Goal: Information Seeking & Learning: Find specific page/section

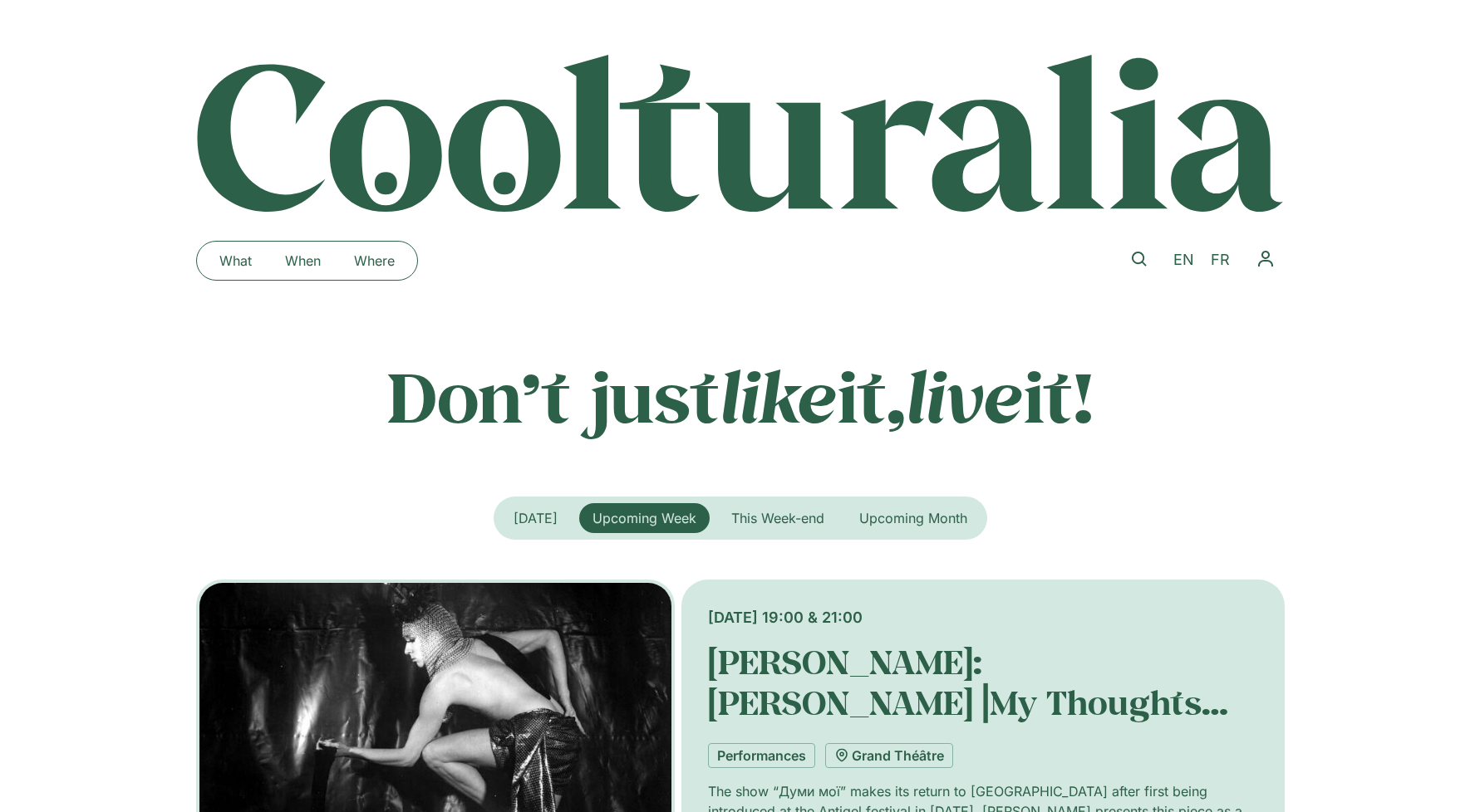
click at [516, 641] on img "Tabs. Open items with Enter or Space, close with Escape and navigate using the …" at bounding box center [436, 741] width 479 height 324
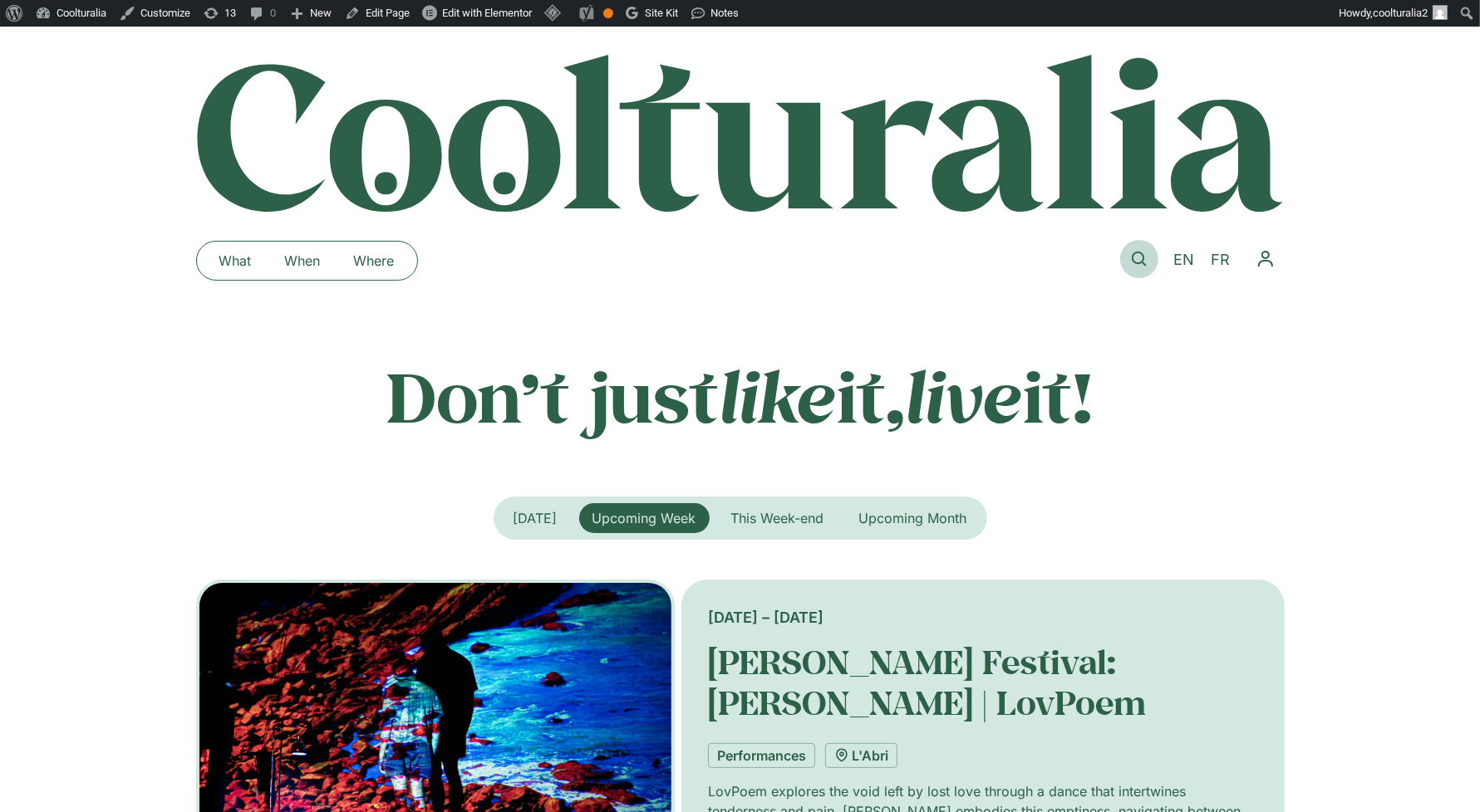
click at [1141, 260] on icon at bounding box center [1139, 259] width 15 height 15
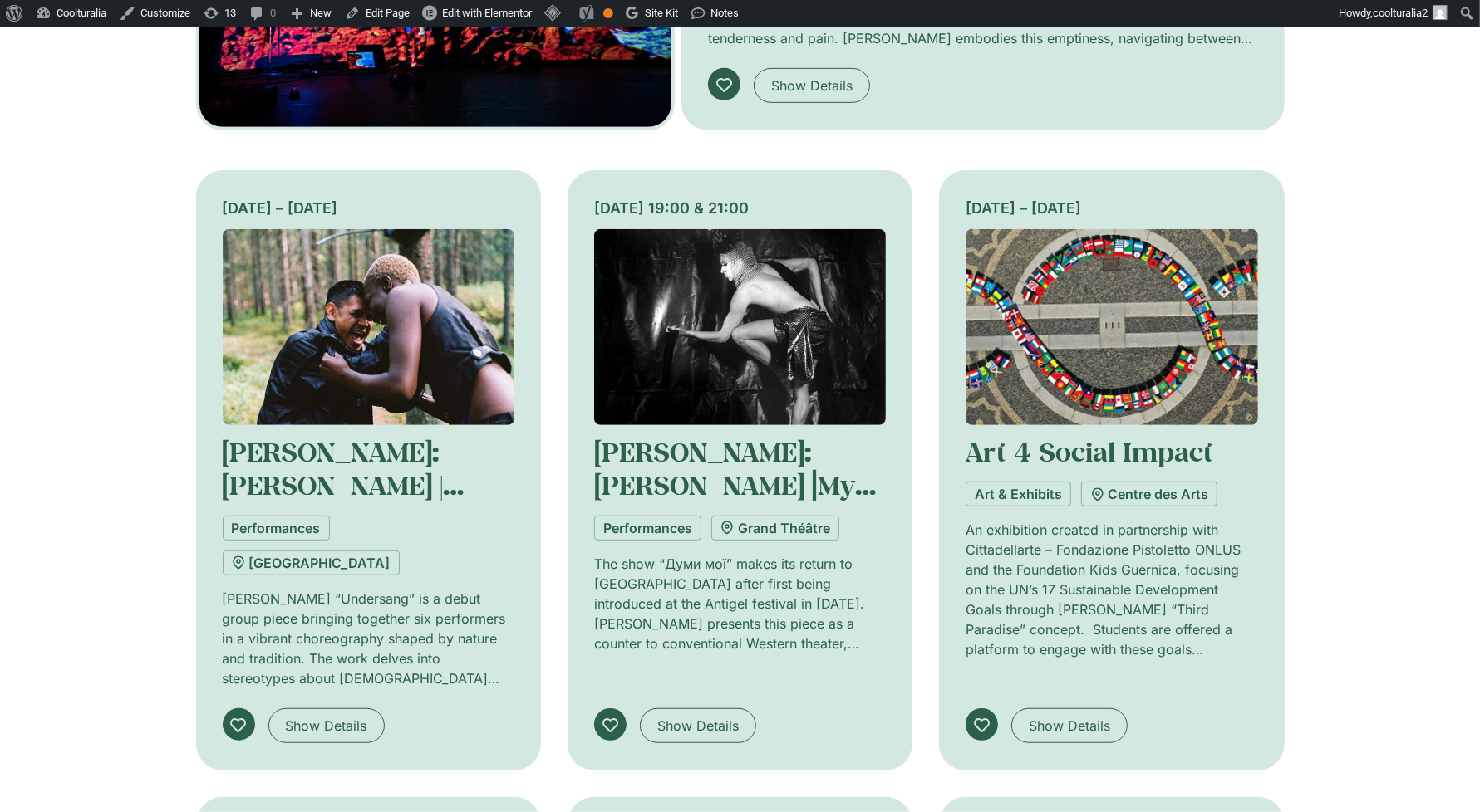
scroll to position [774, 0]
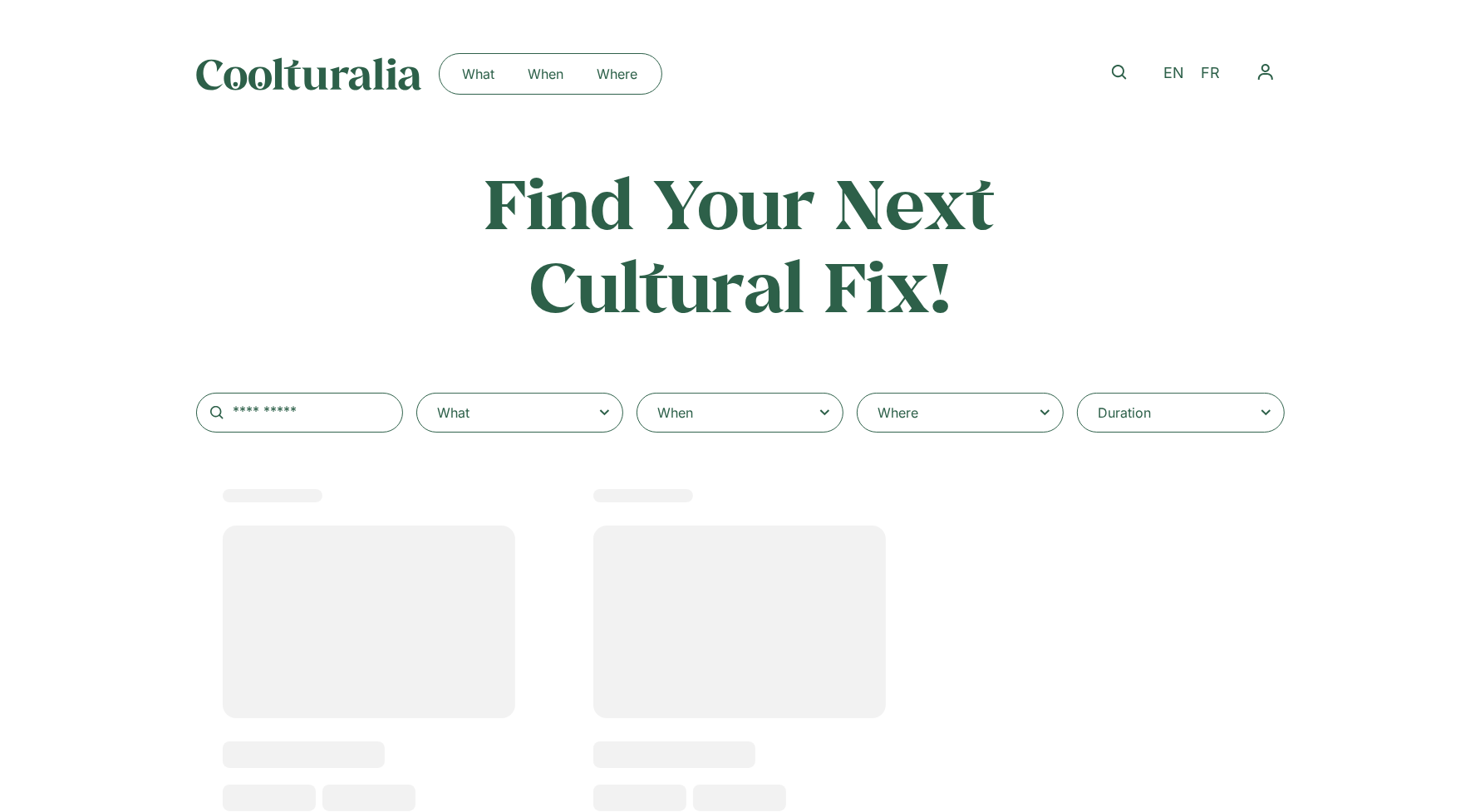
select select
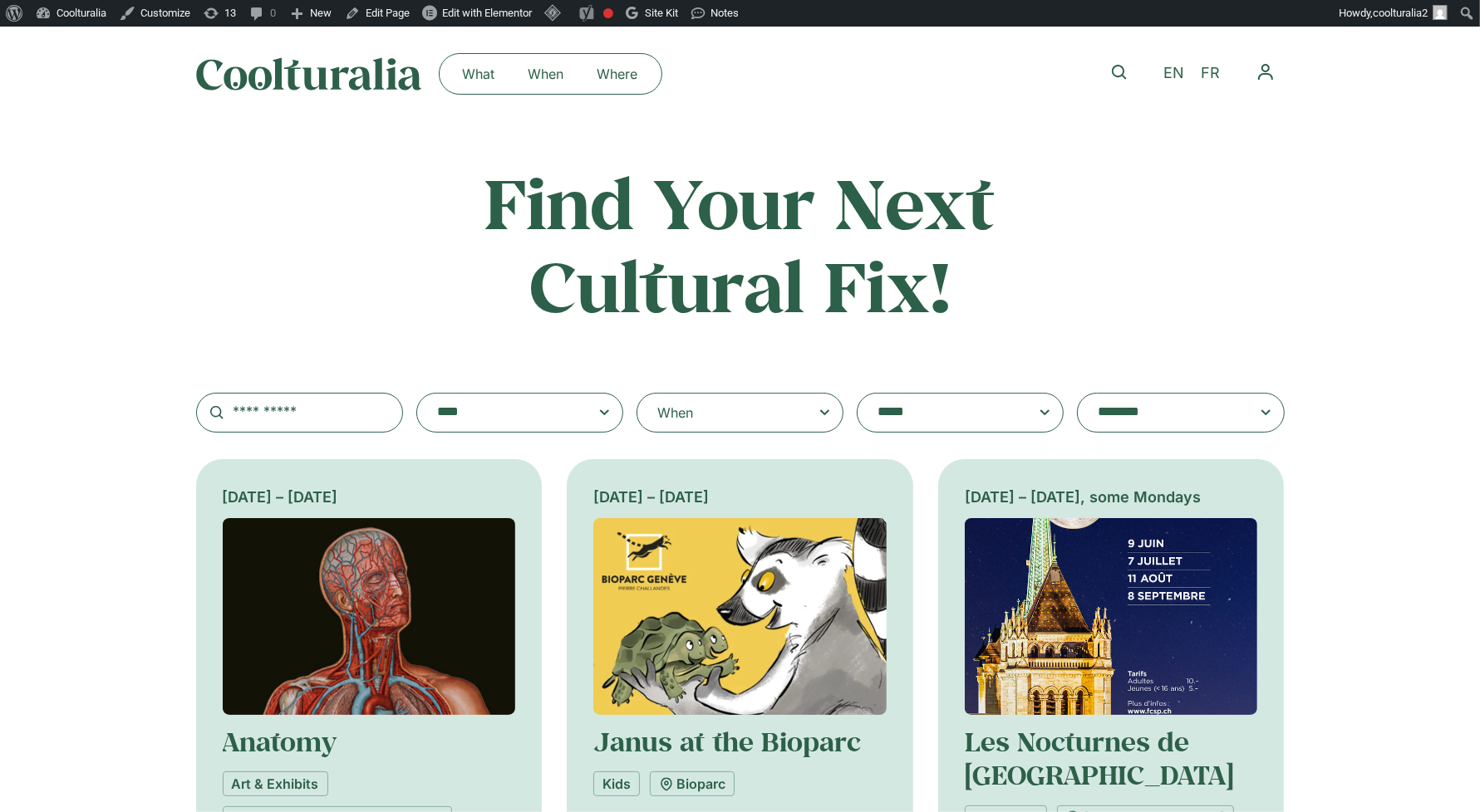
click at [559, 418] on textarea "**********" at bounding box center [504, 413] width 132 height 24
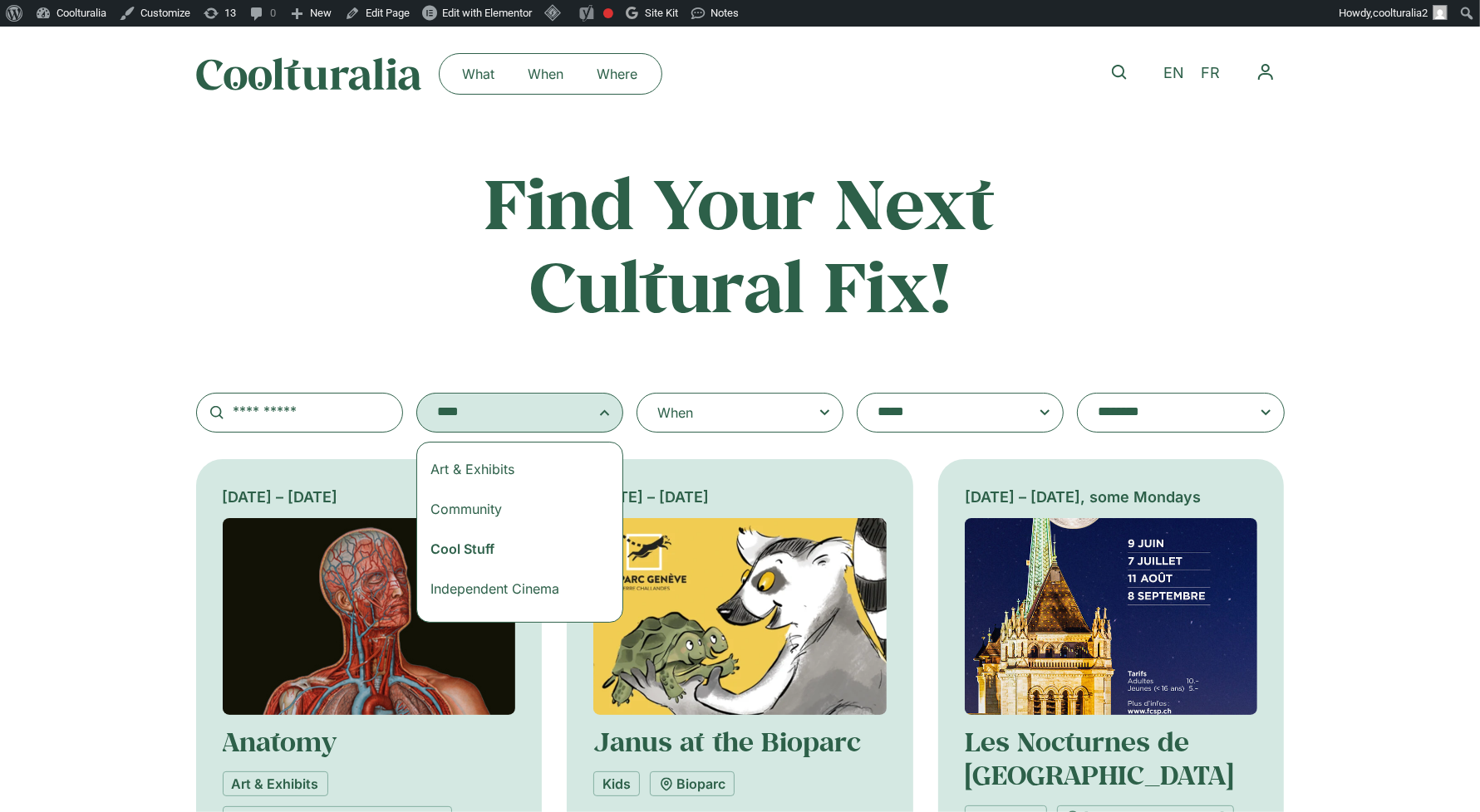
scroll to position [129, 0]
select select "***"
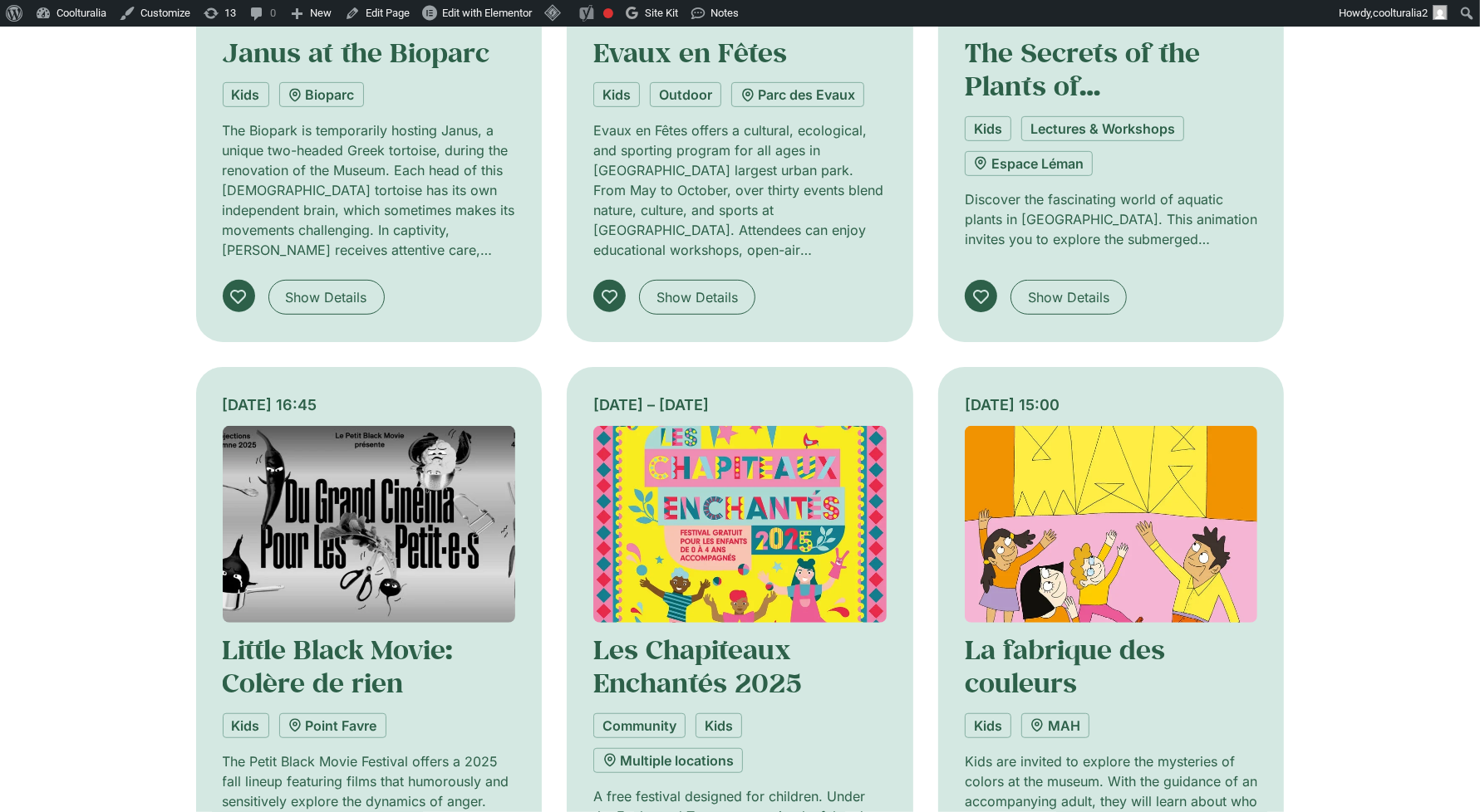
scroll to position [1028, 0]
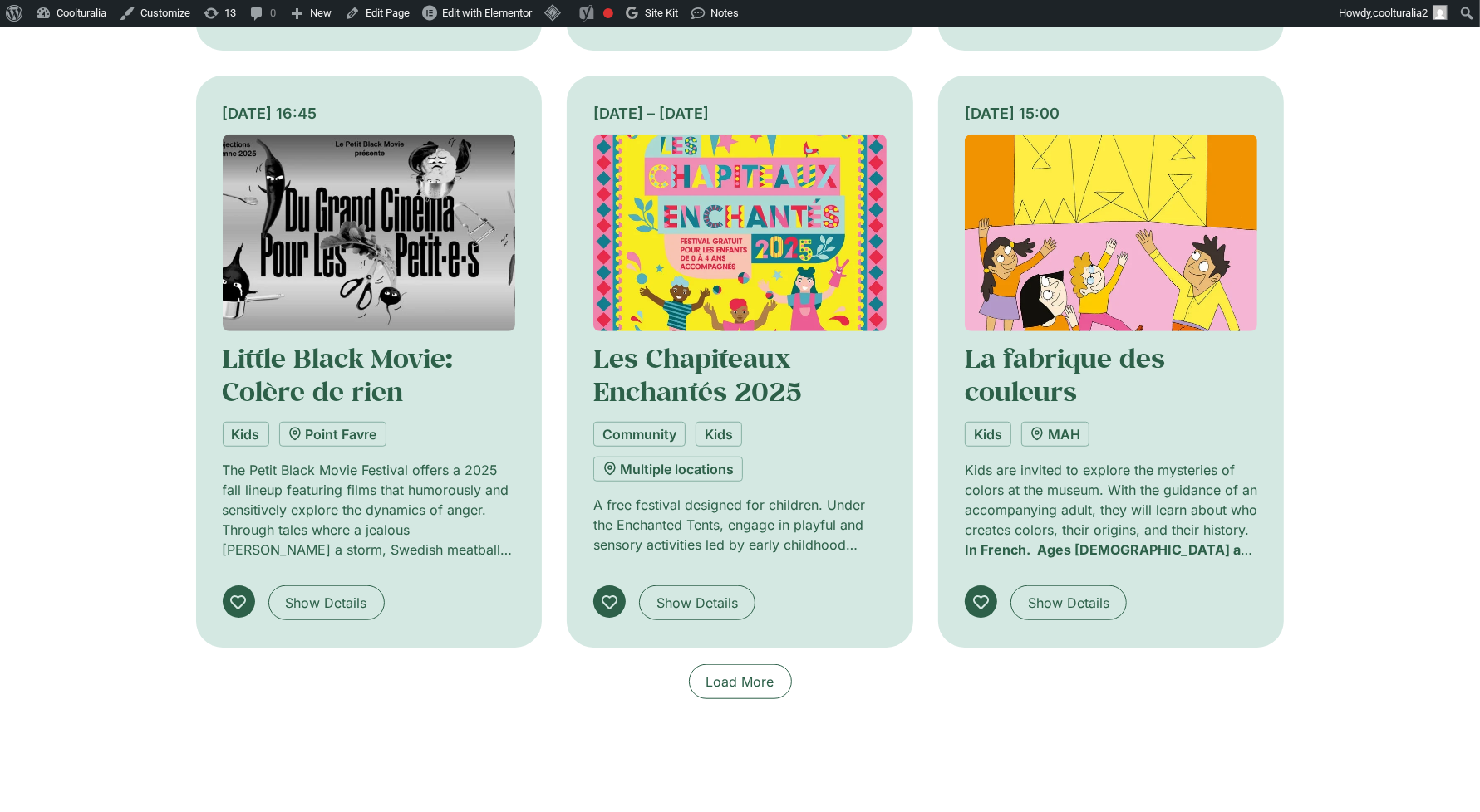
click at [821, 245] on img at bounding box center [740, 232] width 293 height 197
click at [1132, 253] on img at bounding box center [1111, 232] width 293 height 197
click at [1125, 282] on img at bounding box center [1111, 232] width 293 height 197
click at [1083, 255] on img at bounding box center [1111, 232] width 293 height 197
click at [1122, 247] on img at bounding box center [1111, 232] width 293 height 197
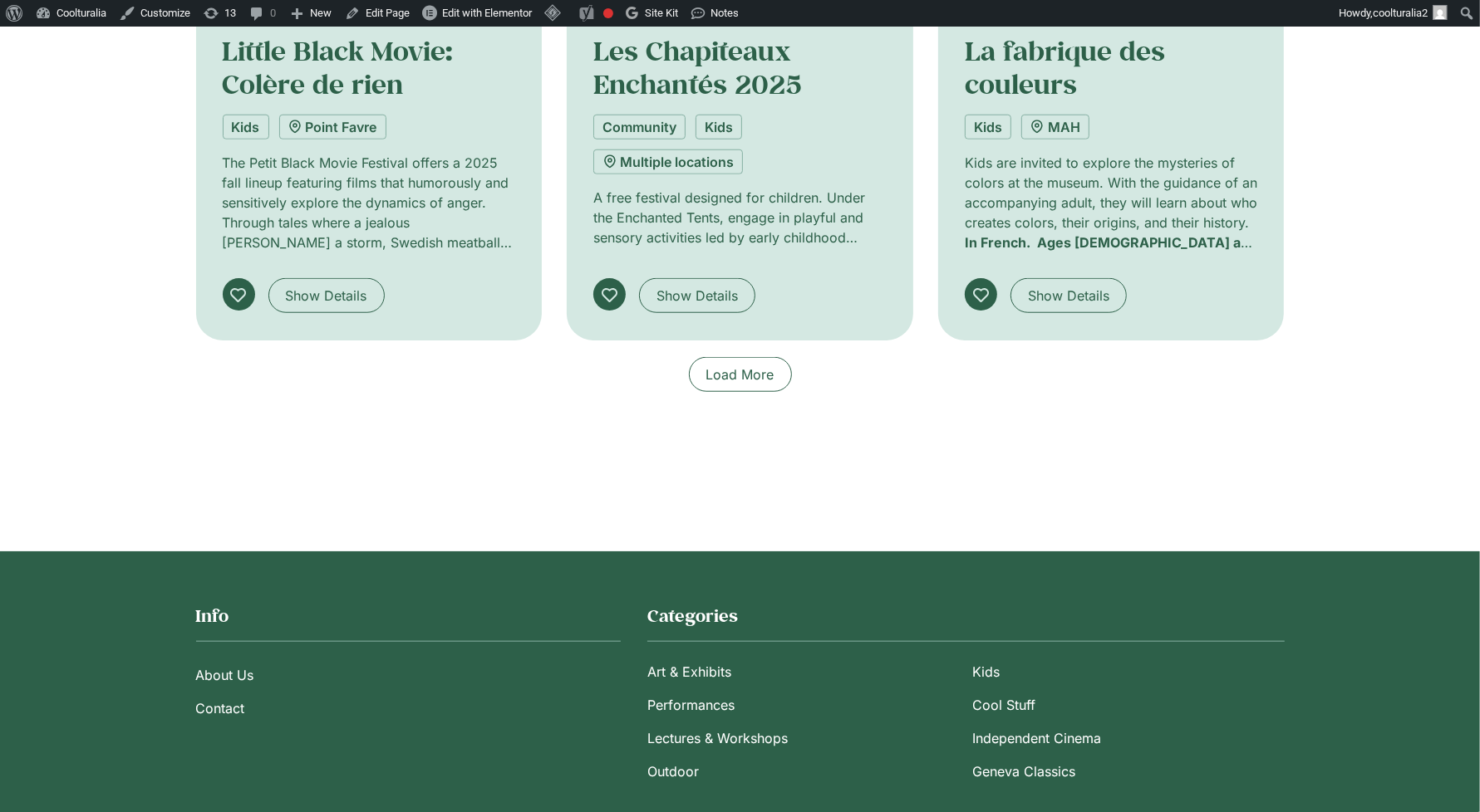
scroll to position [1335, 0]
click at [1129, 202] on p "Kids are invited to explore the mysteries of colors at the museum. With the gui…" at bounding box center [1111, 192] width 293 height 80
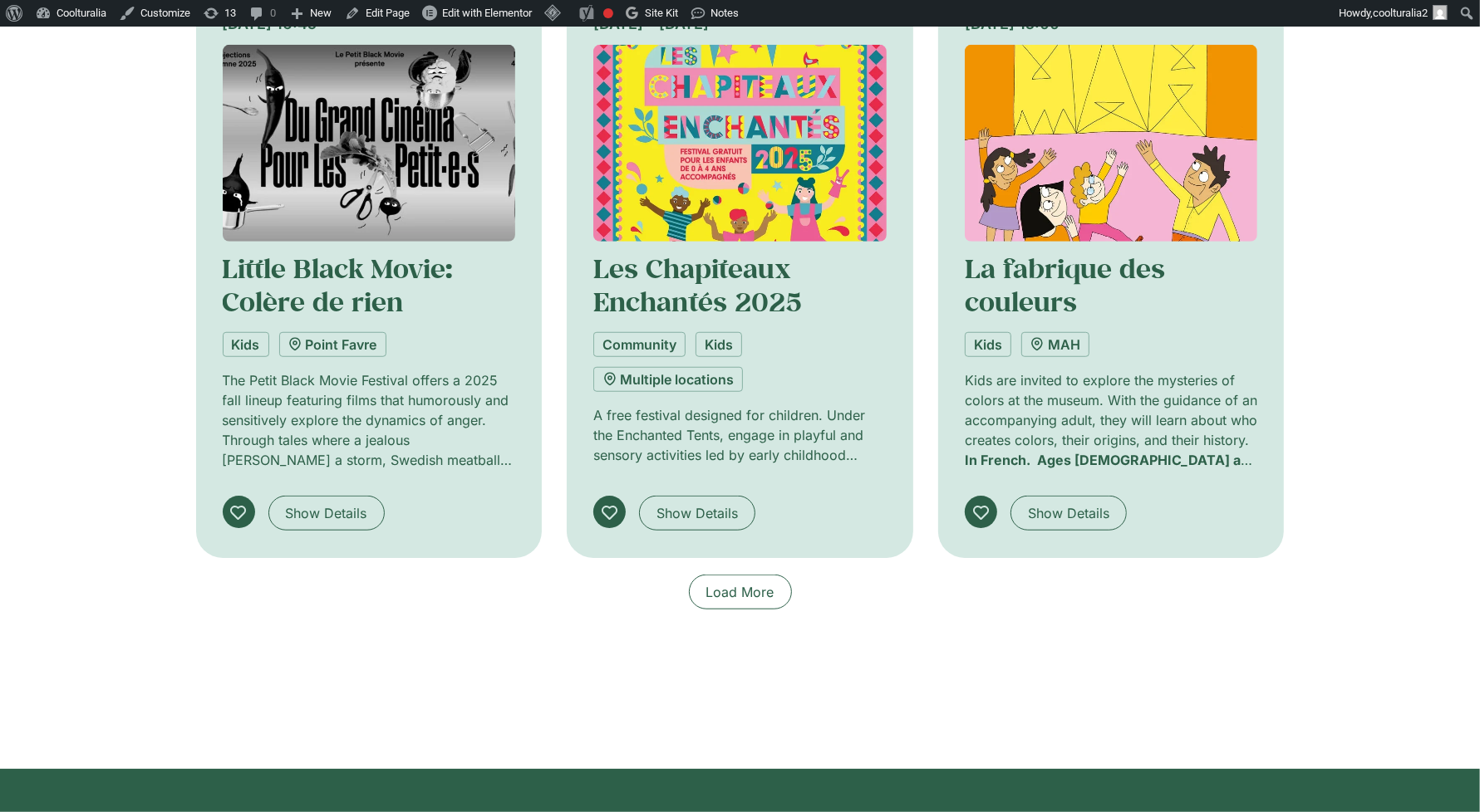
scroll to position [1082, 0]
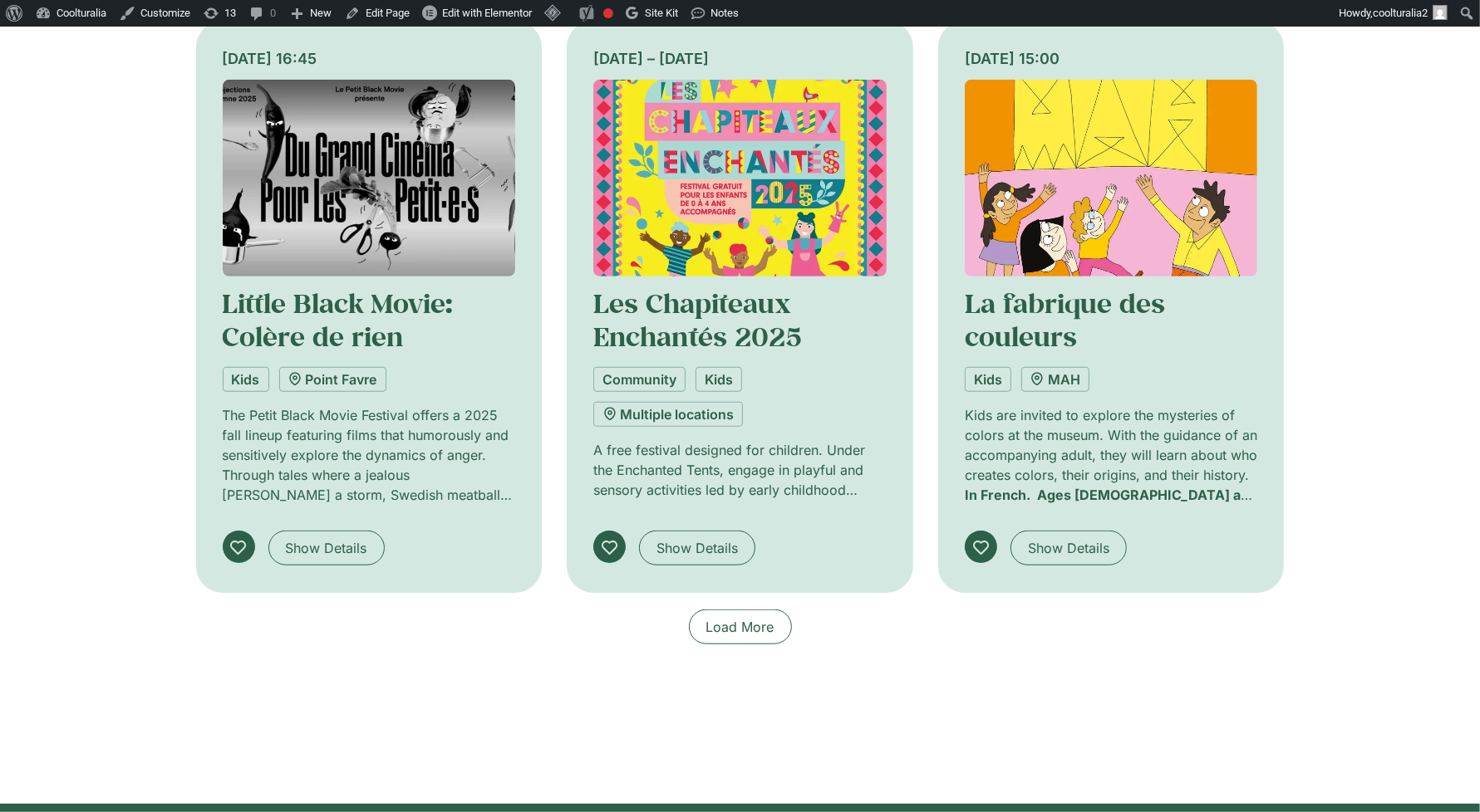
click at [1079, 229] on img at bounding box center [1111, 178] width 293 height 197
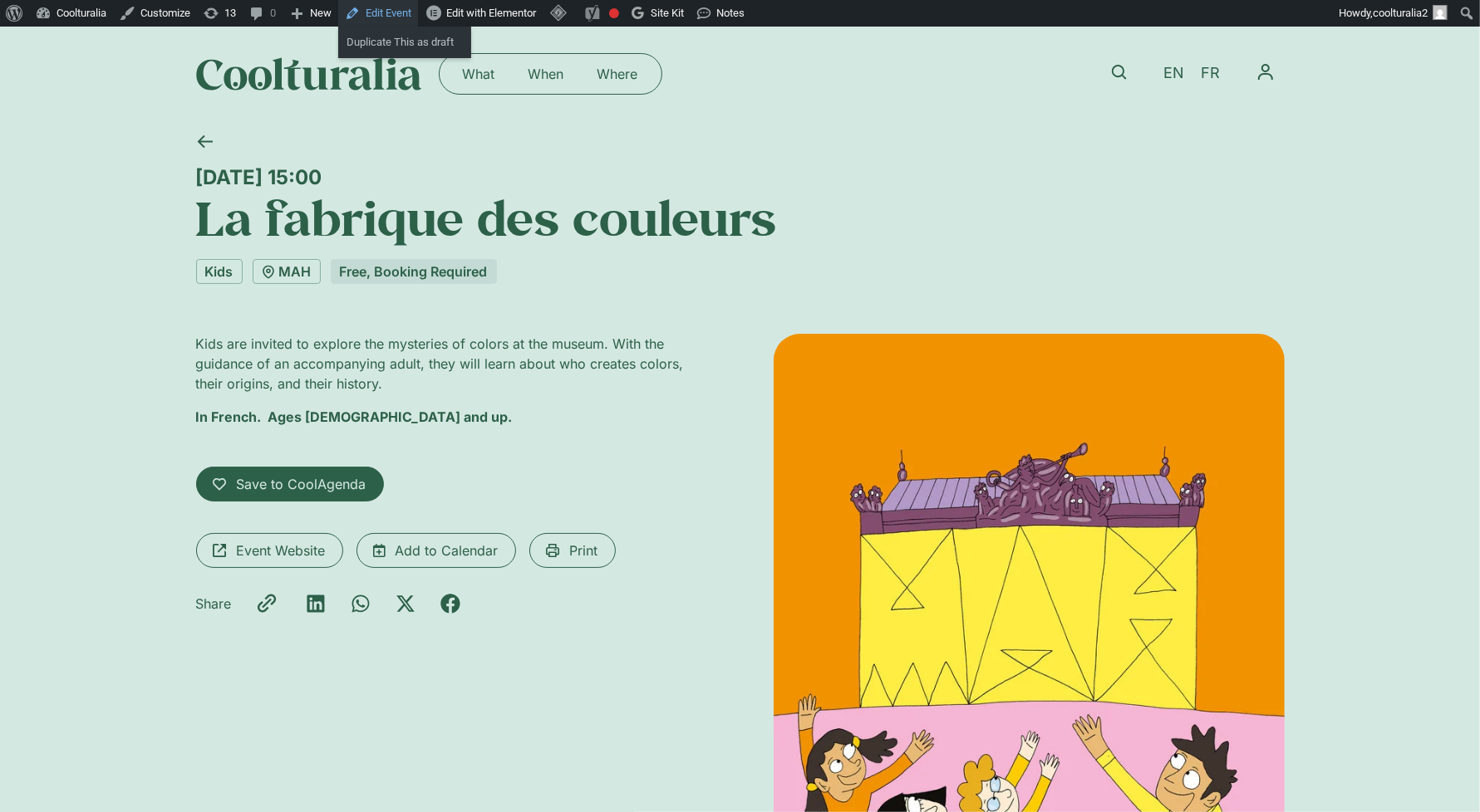
click at [396, 8] on link "Edit Event" at bounding box center [378, 13] width 80 height 26
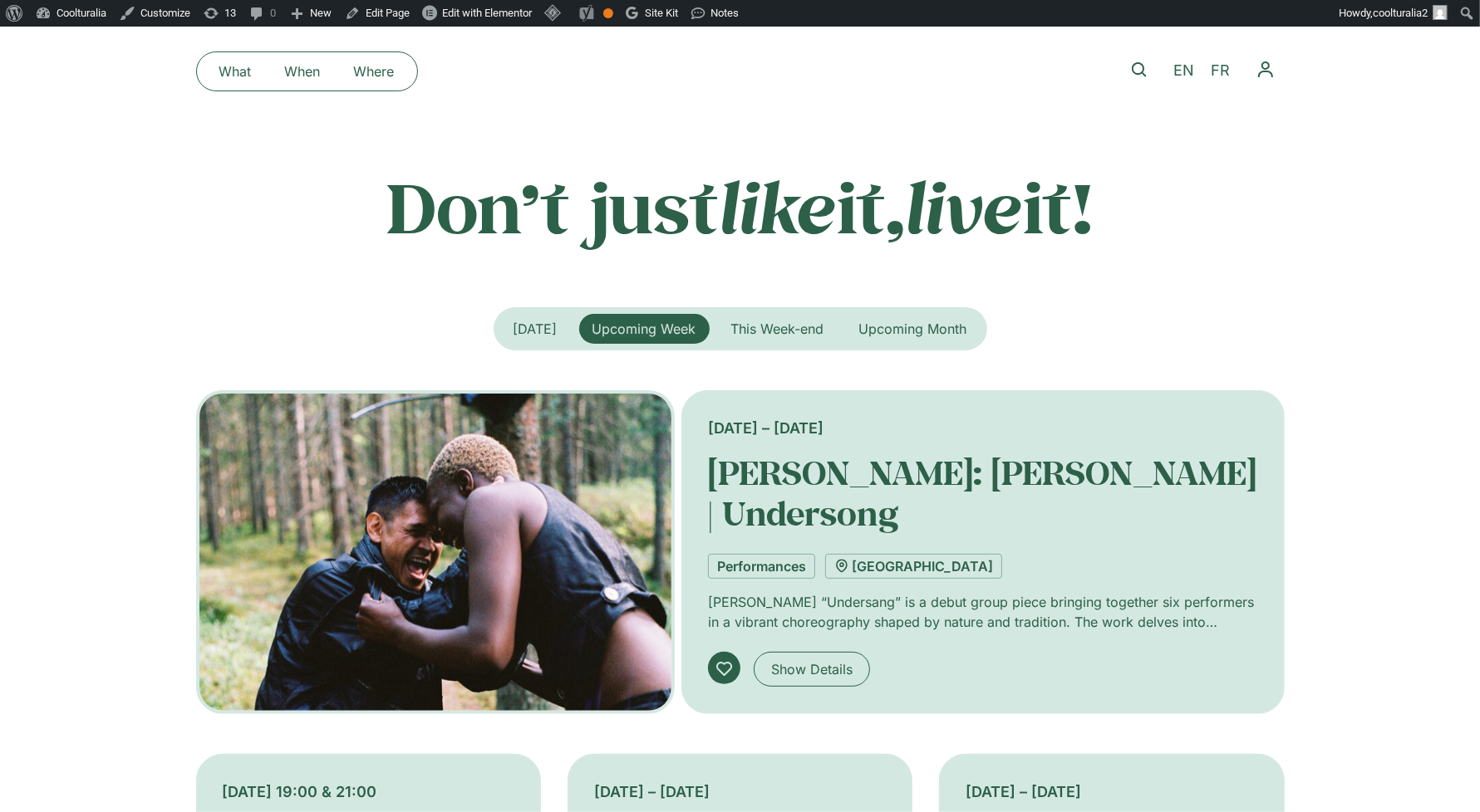
scroll to position [189, 0]
click at [1136, 71] on icon at bounding box center [1139, 71] width 15 height 15
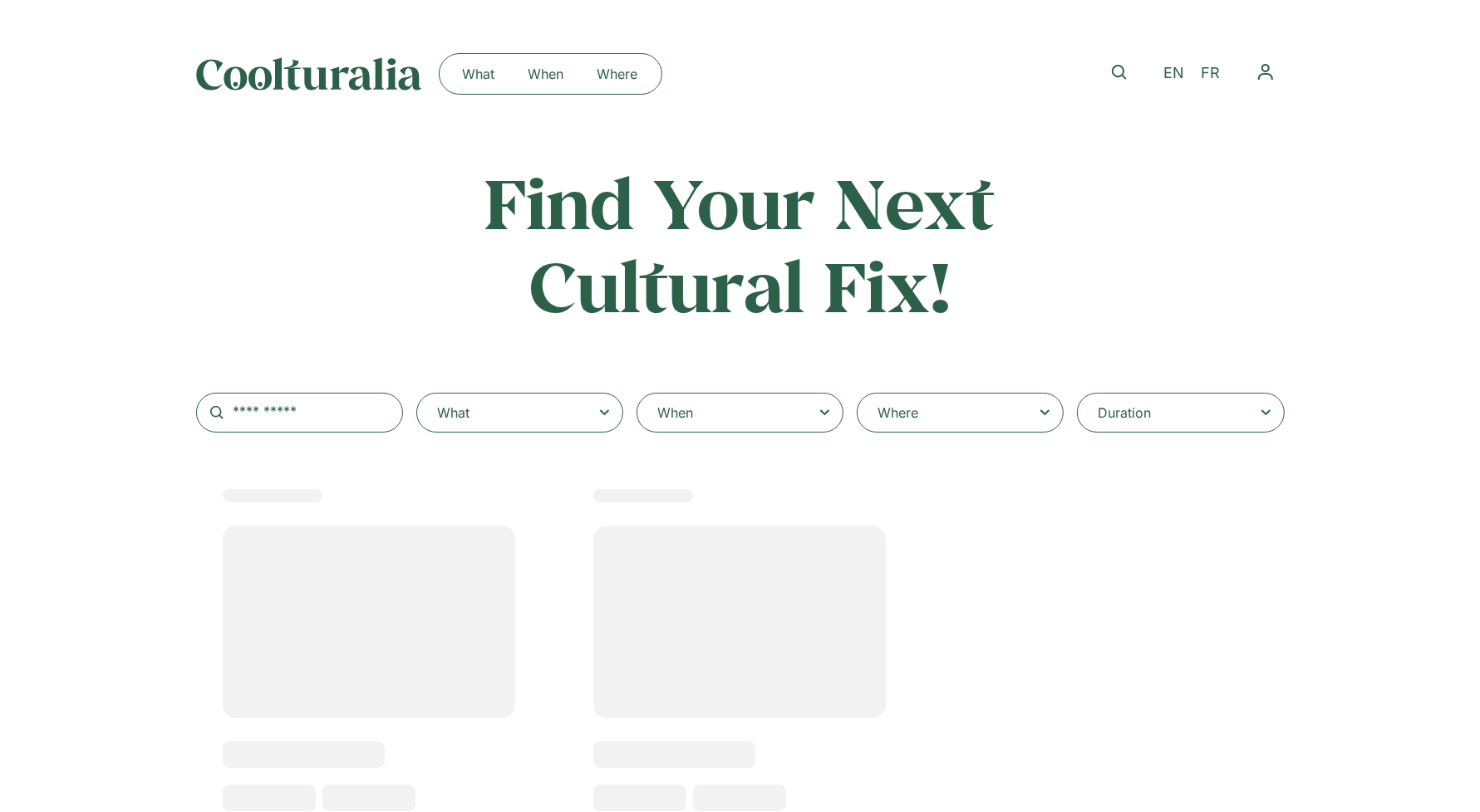
select select
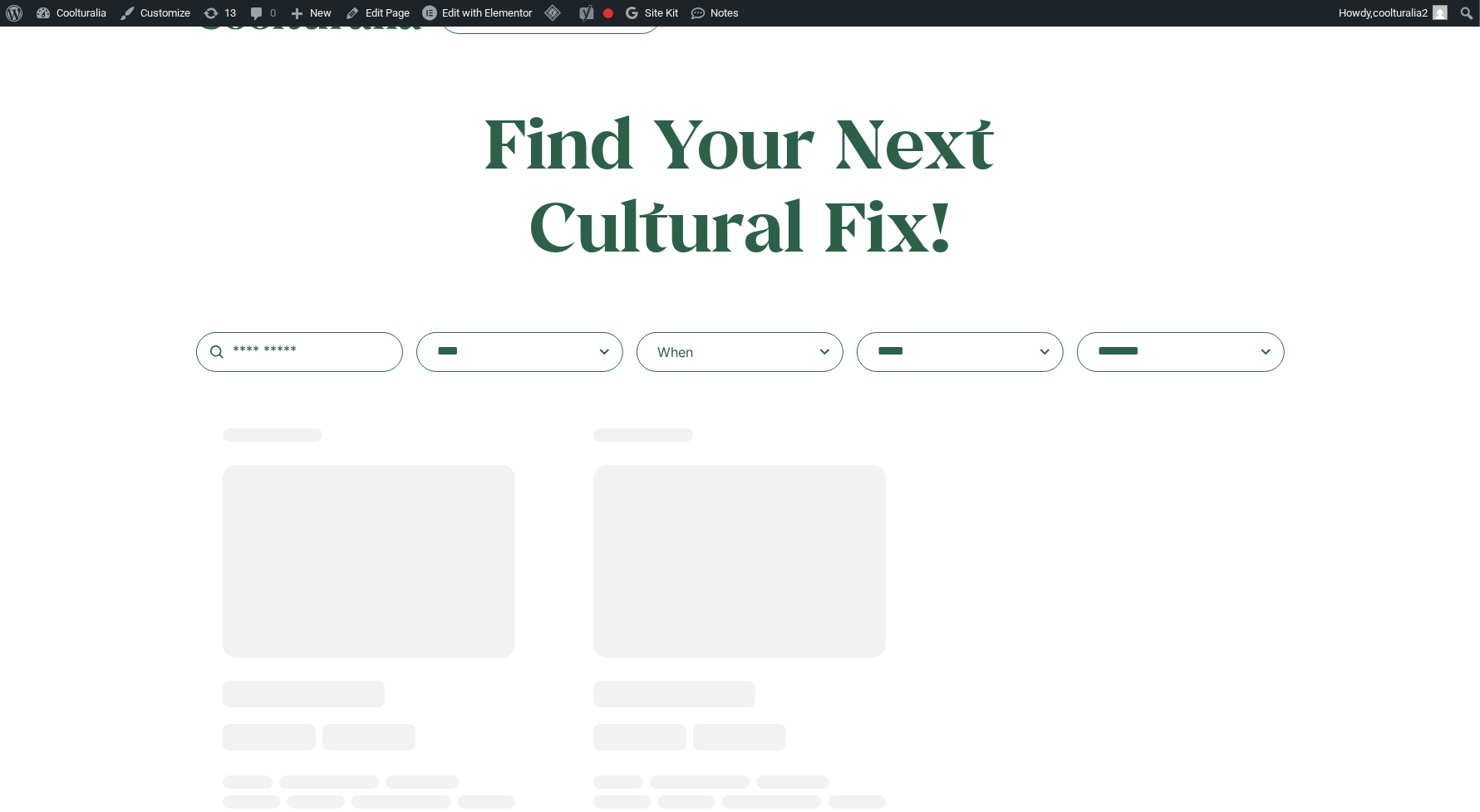
scroll to position [197, 0]
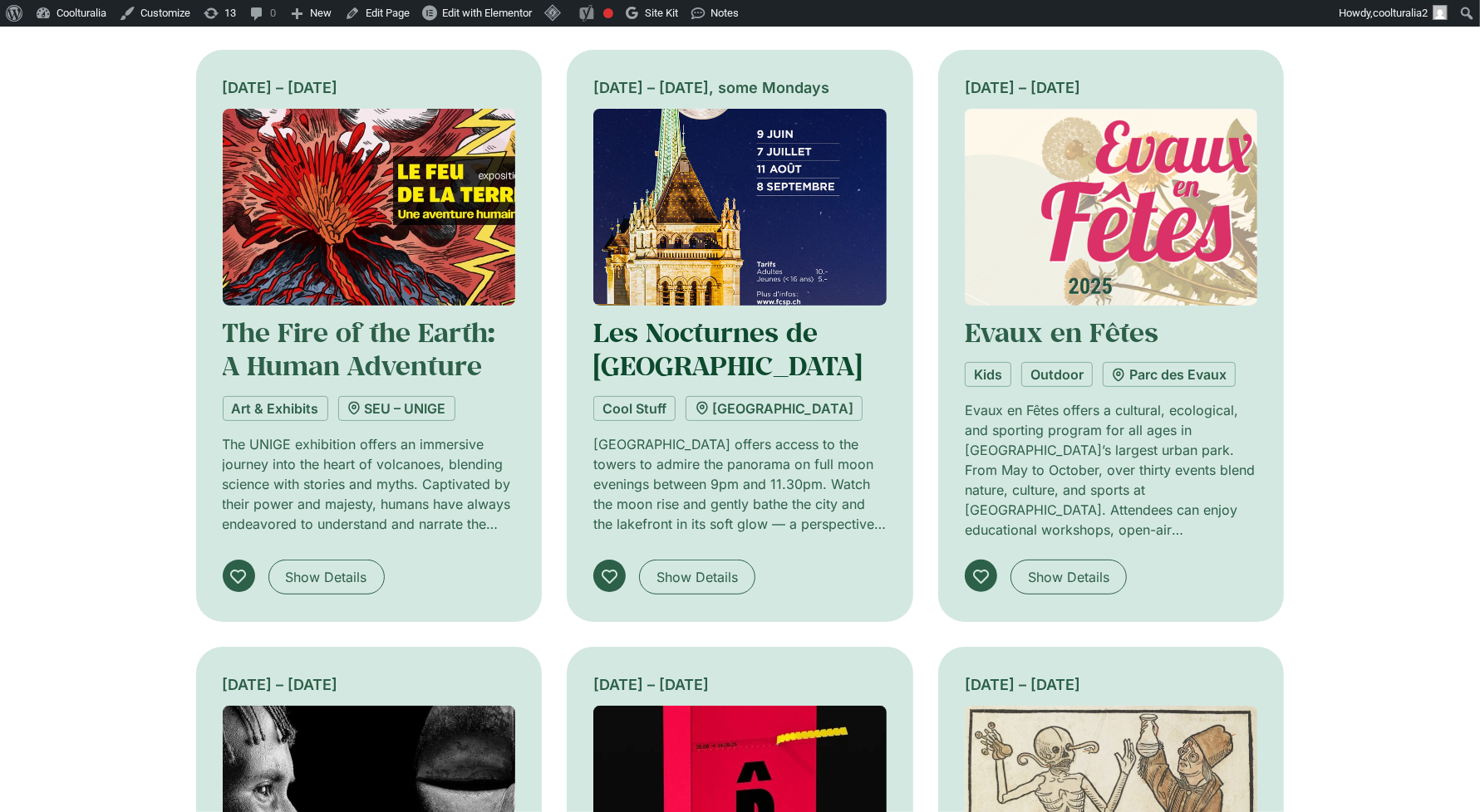
scroll to position [407, 0]
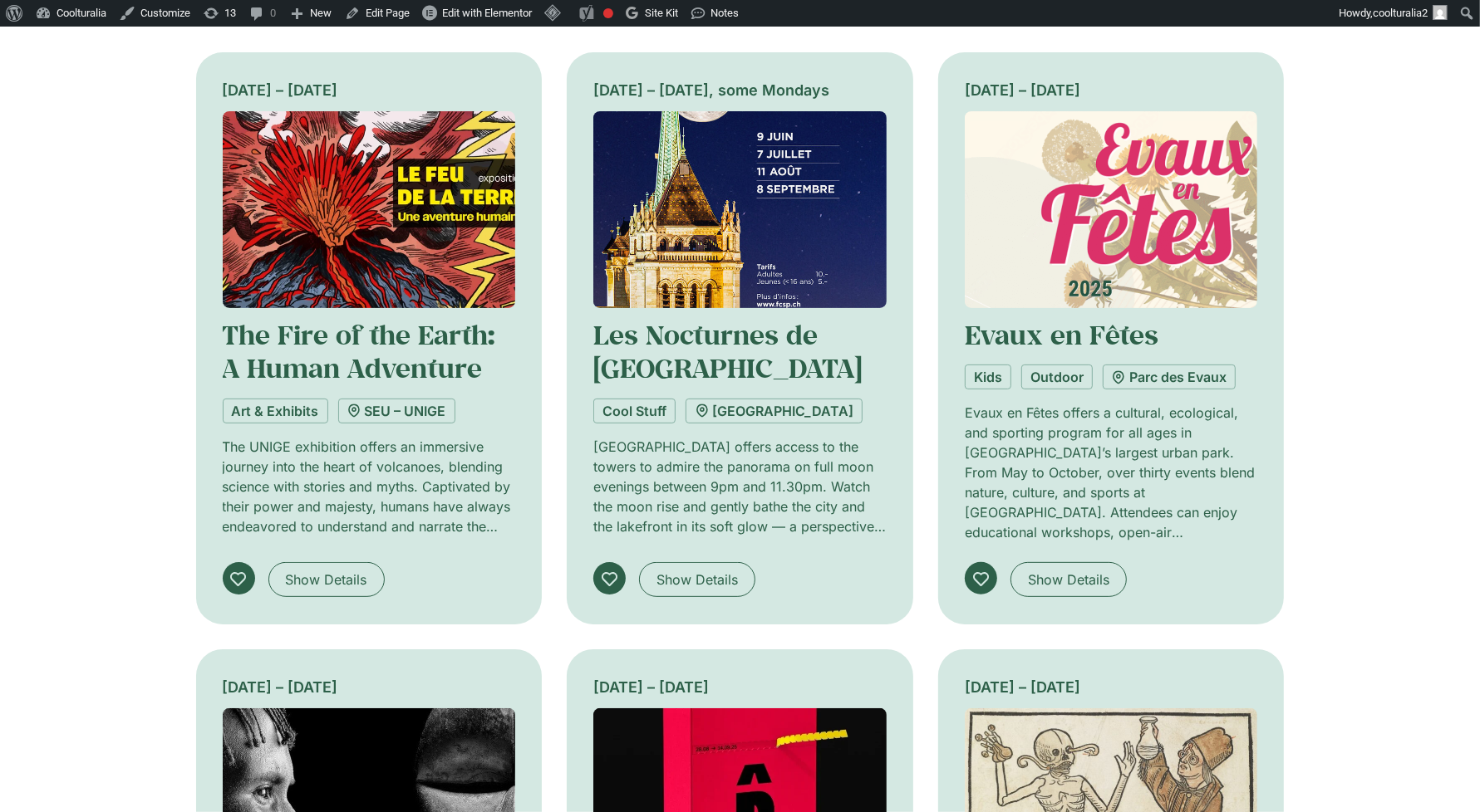
click at [405, 262] on img at bounding box center [368, 210] width 293 height 197
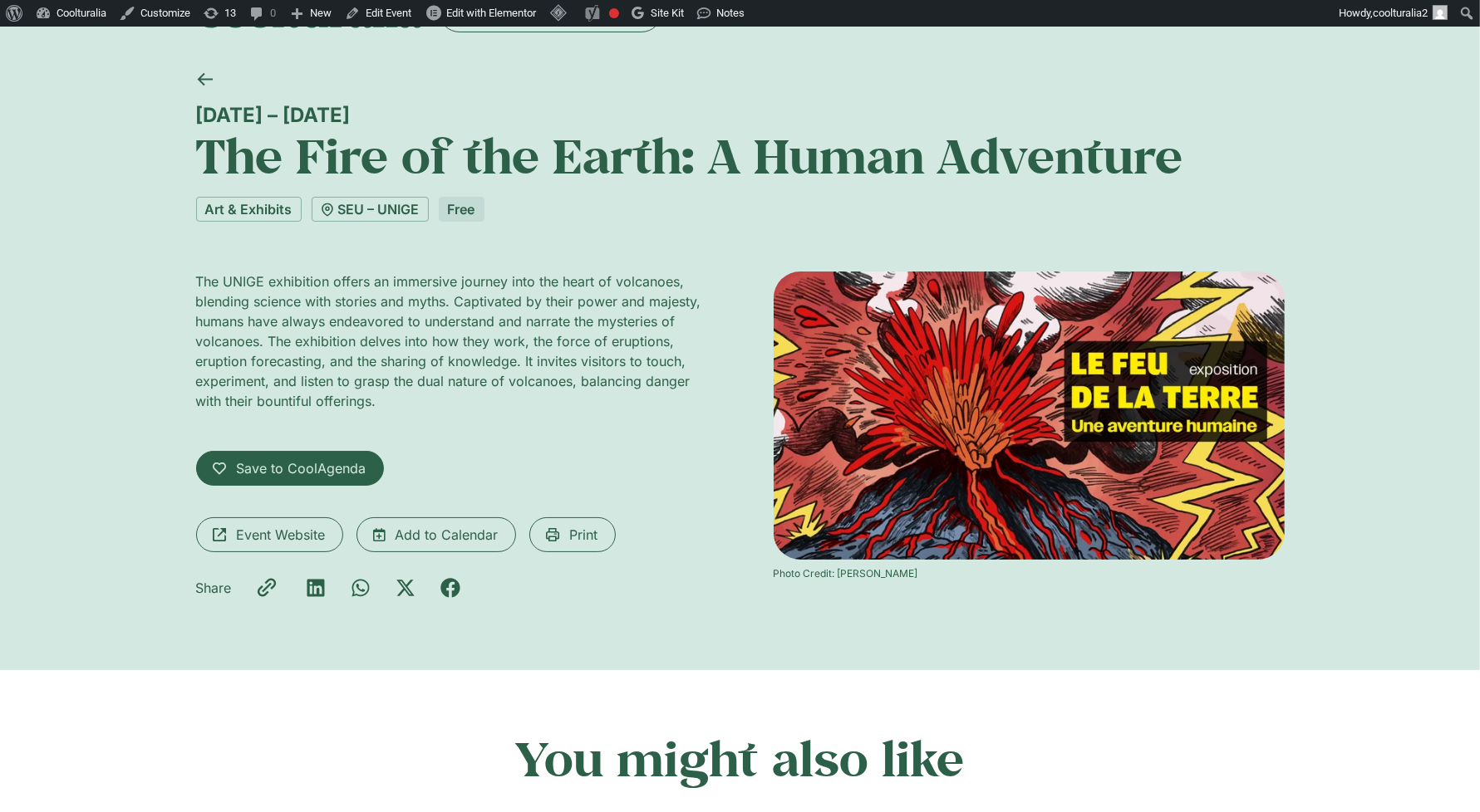
scroll to position [72, 0]
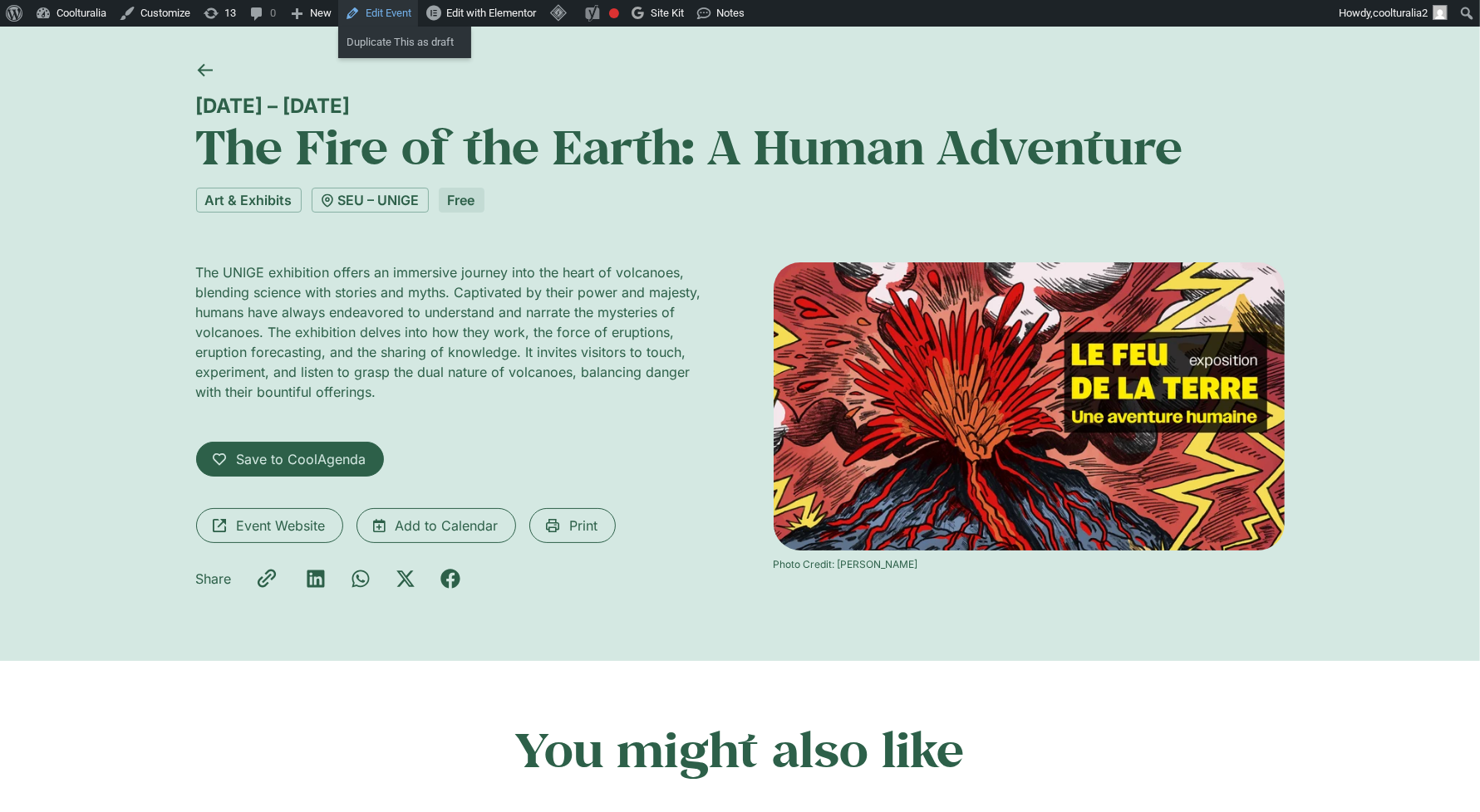
click at [387, 7] on link "Edit Event" at bounding box center [378, 13] width 80 height 26
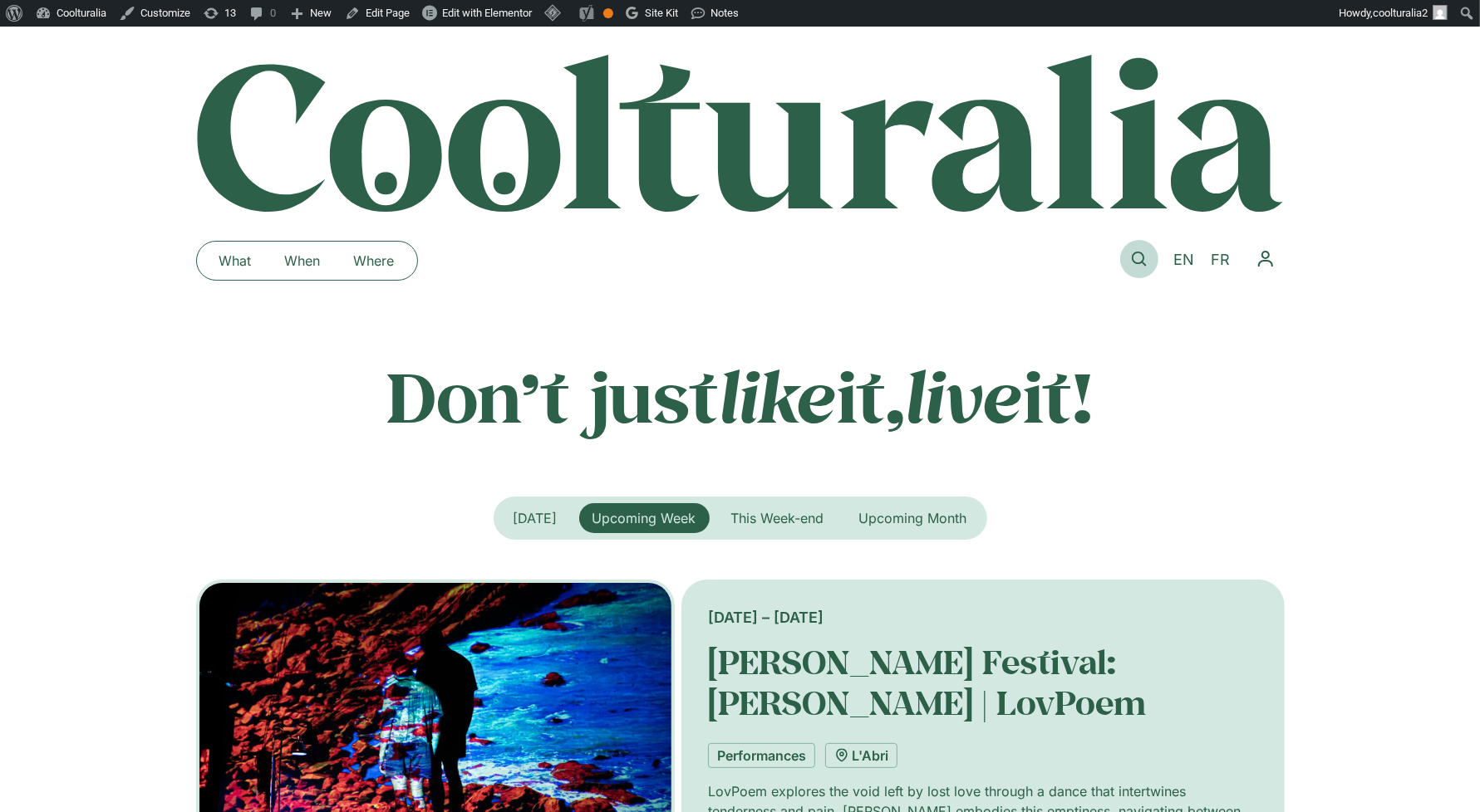
click at [1145, 261] on icon at bounding box center [1139, 259] width 15 height 15
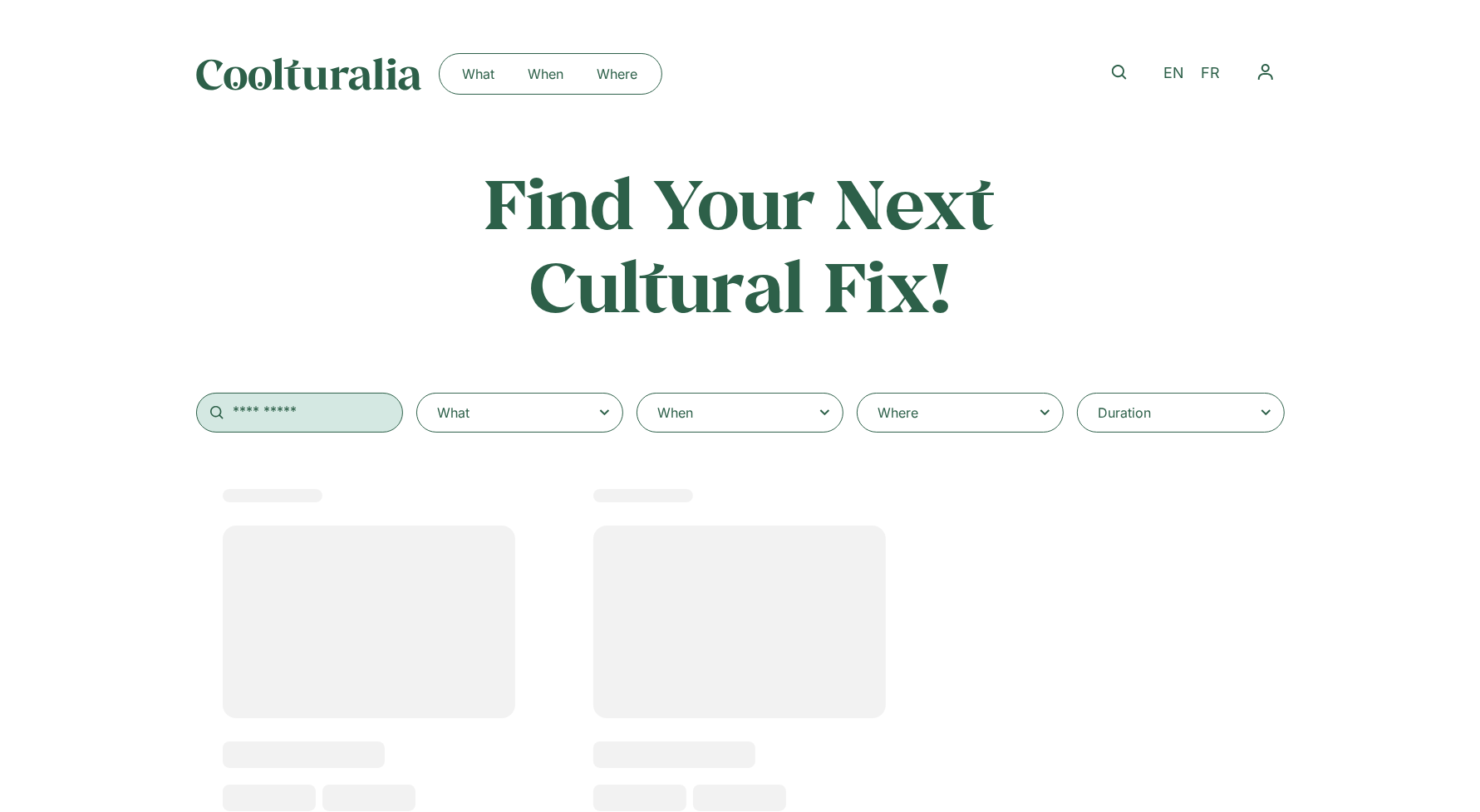
click at [291, 420] on input "text" at bounding box center [299, 413] width 207 height 40
type input "**"
select select
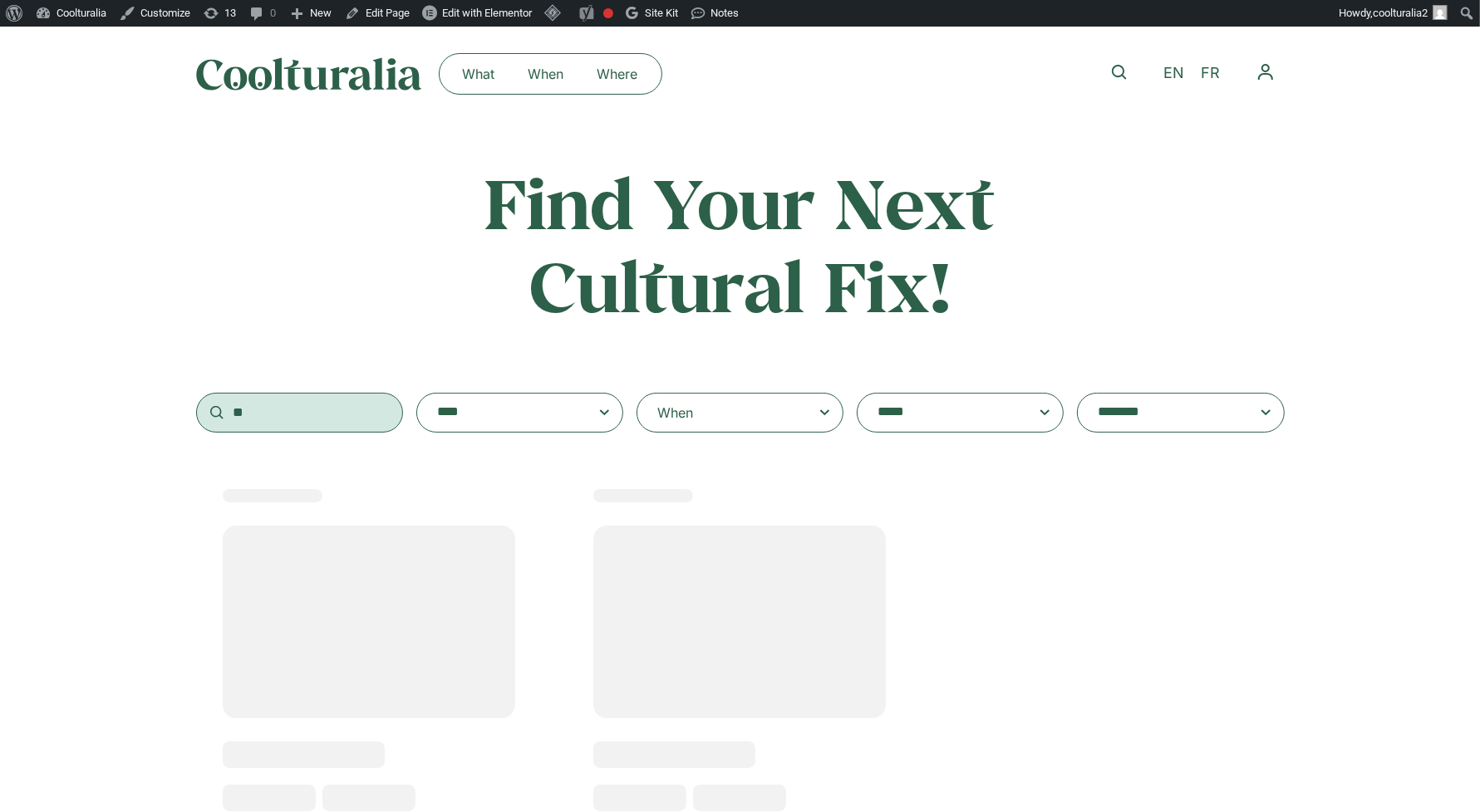
type input "*"
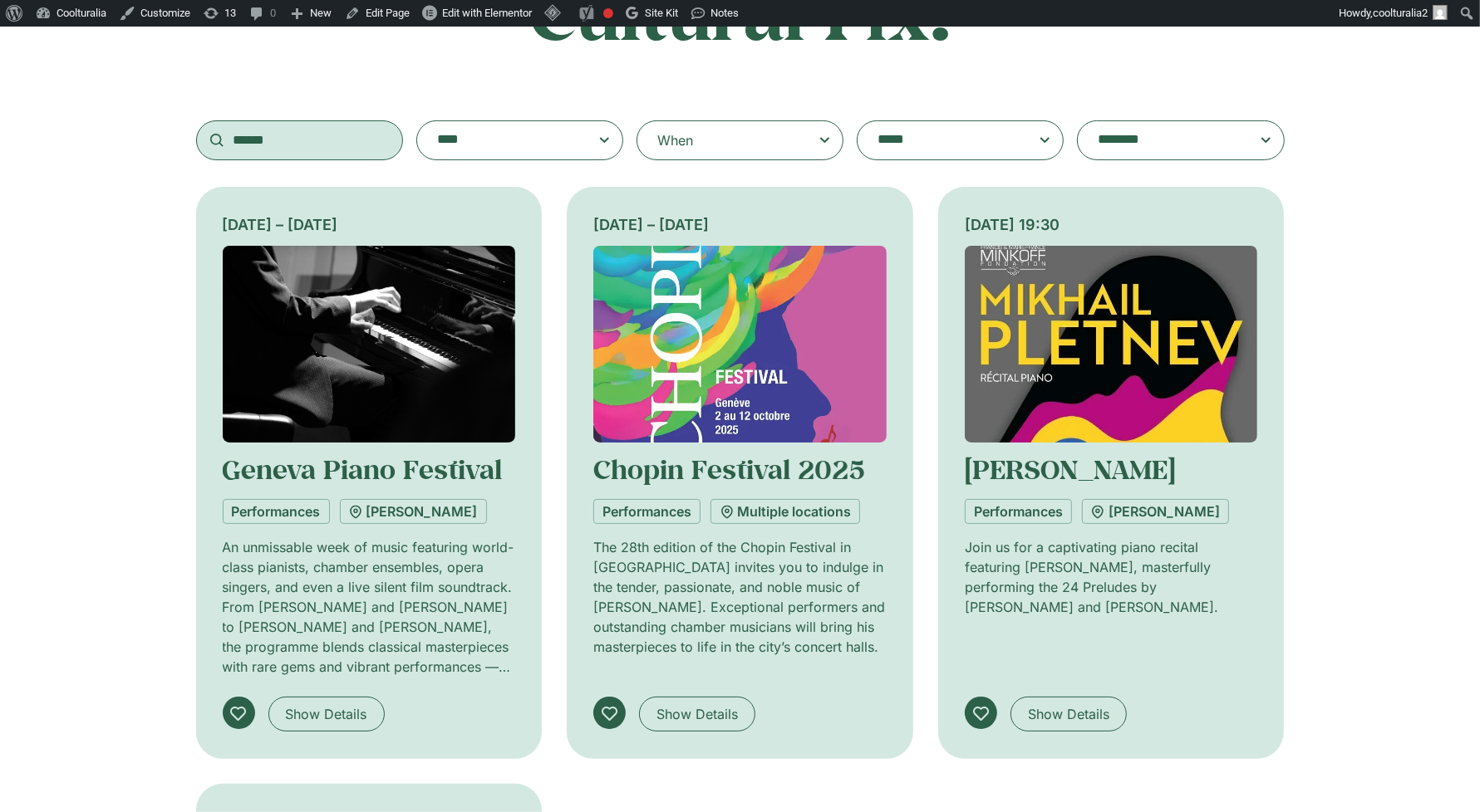
scroll to position [274, 0]
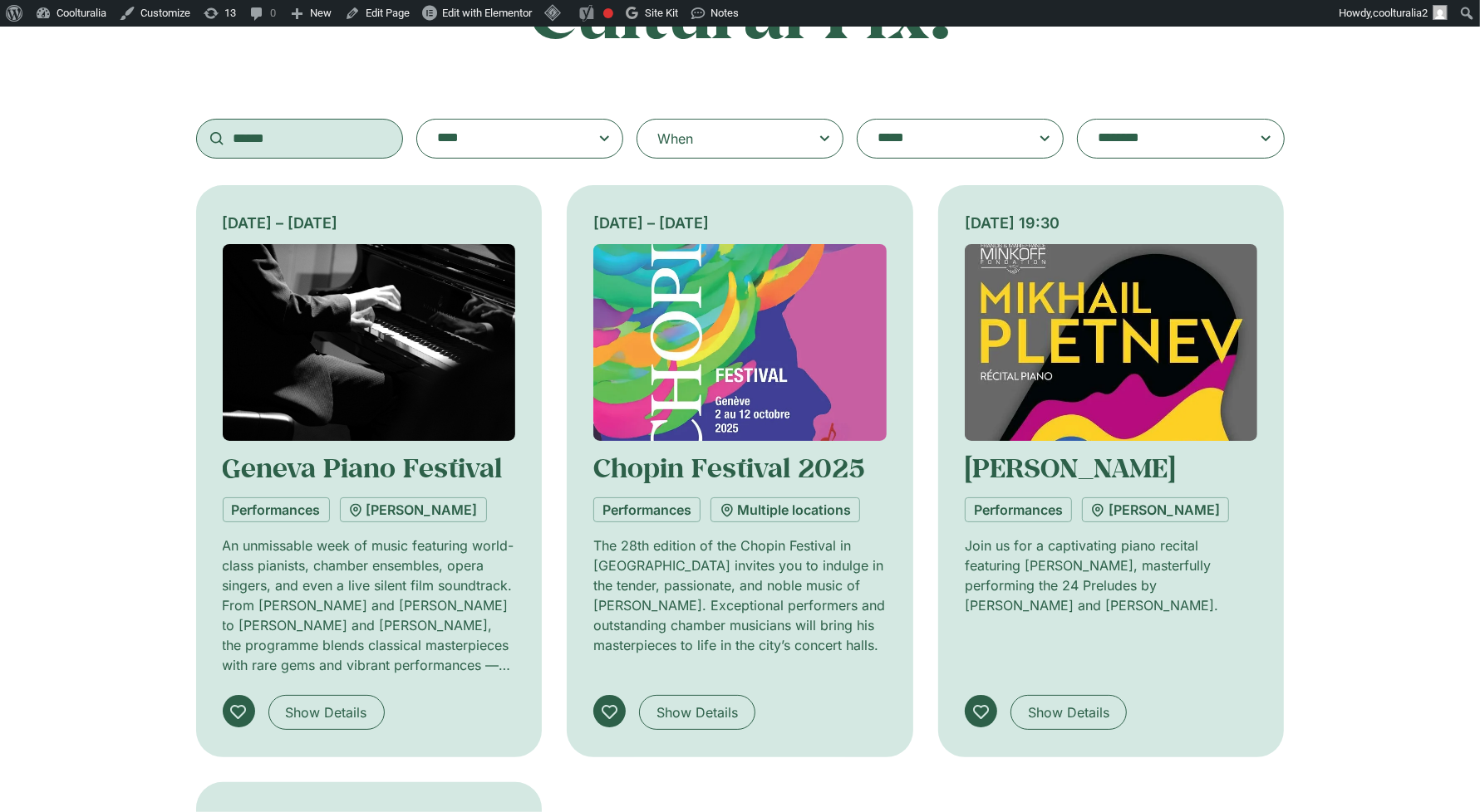
type input "******"
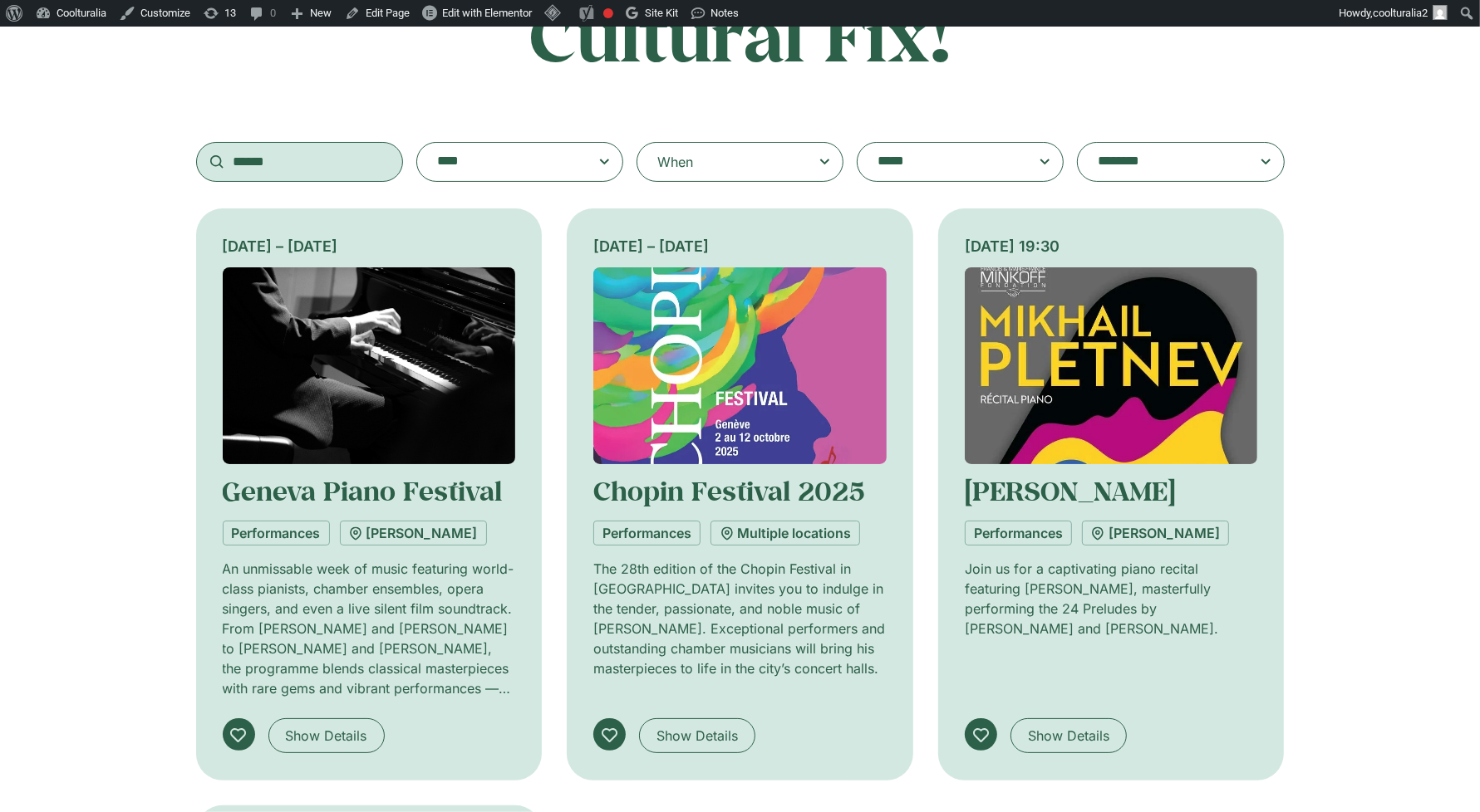
scroll to position [0, 0]
